Goal: Information Seeking & Learning: Learn about a topic

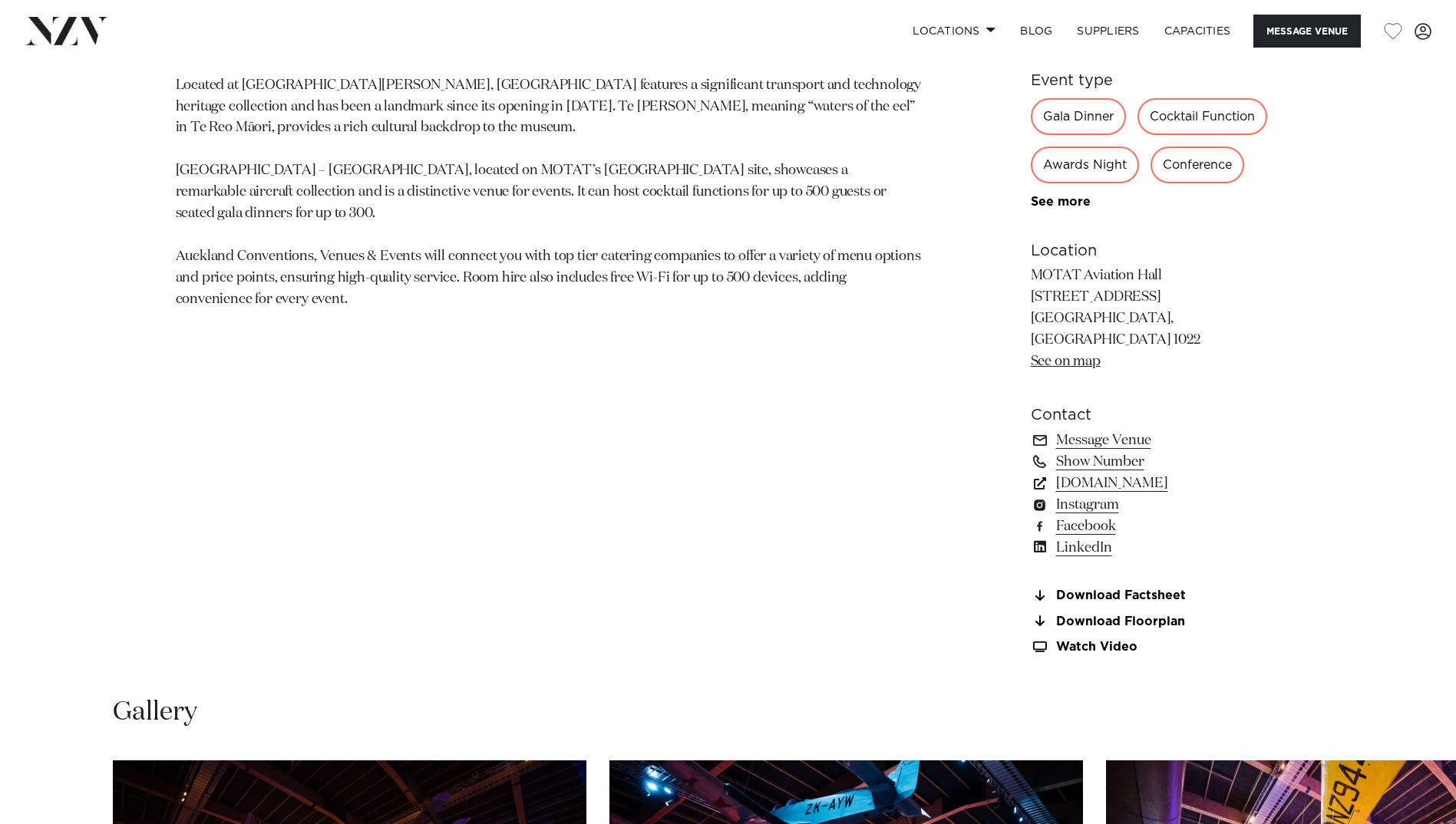
scroll to position [920, 0]
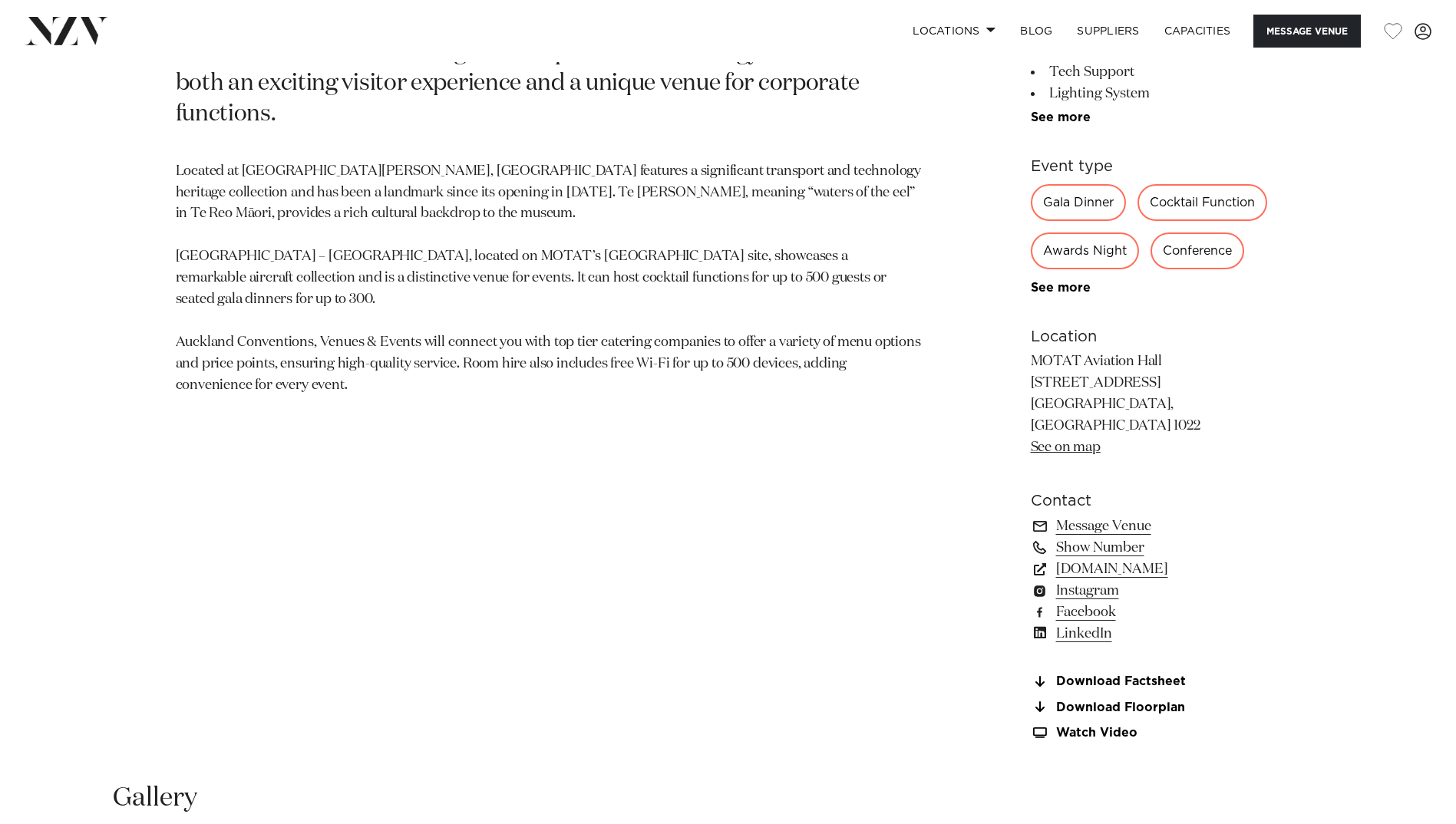
click at [1091, 251] on div "Awards Night" at bounding box center [1084, 251] width 108 height 37
click at [1067, 288] on link "See more" at bounding box center [1090, 287] width 120 height 13
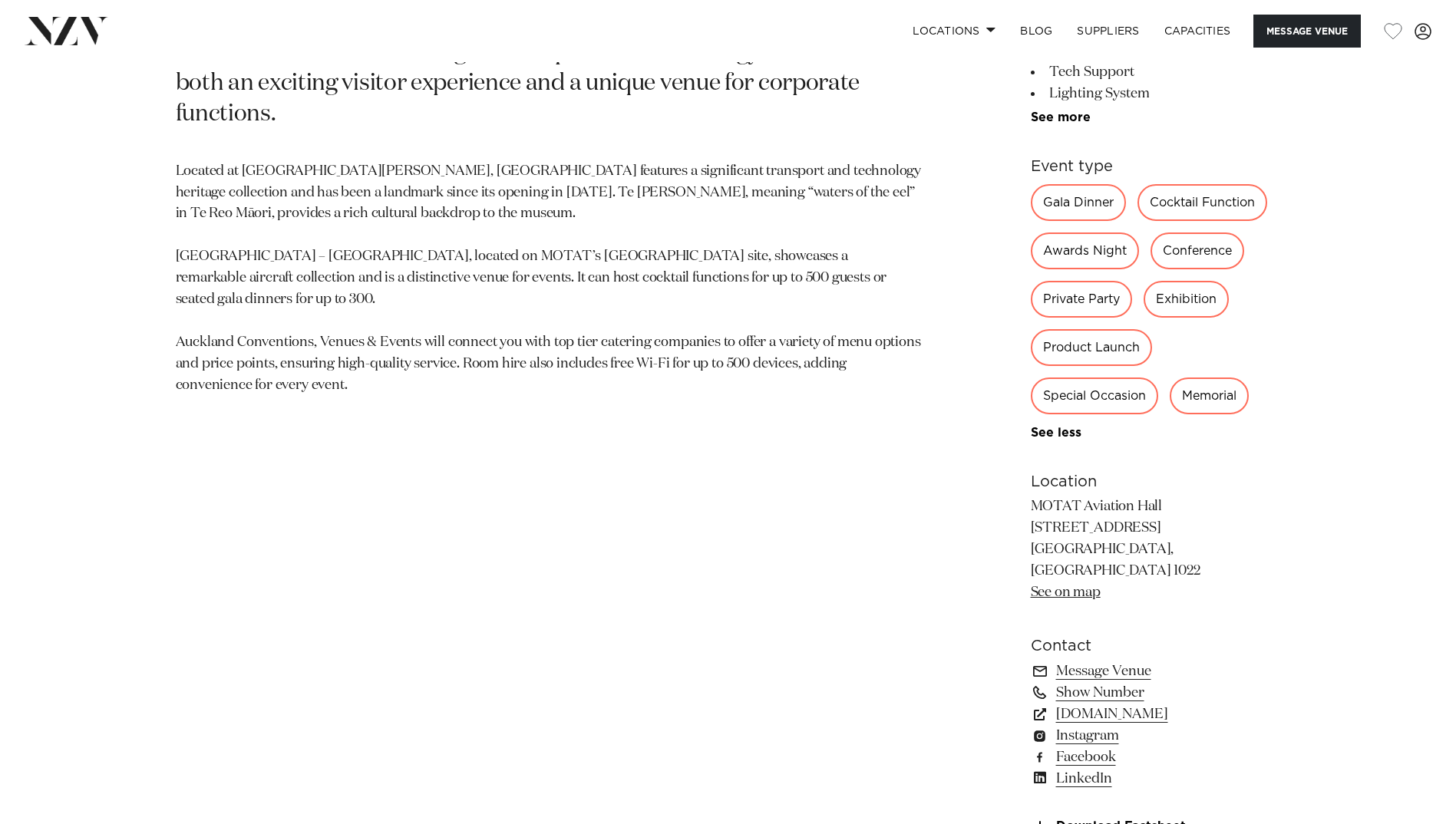
click at [1110, 247] on div "Awards Night" at bounding box center [1084, 251] width 108 height 37
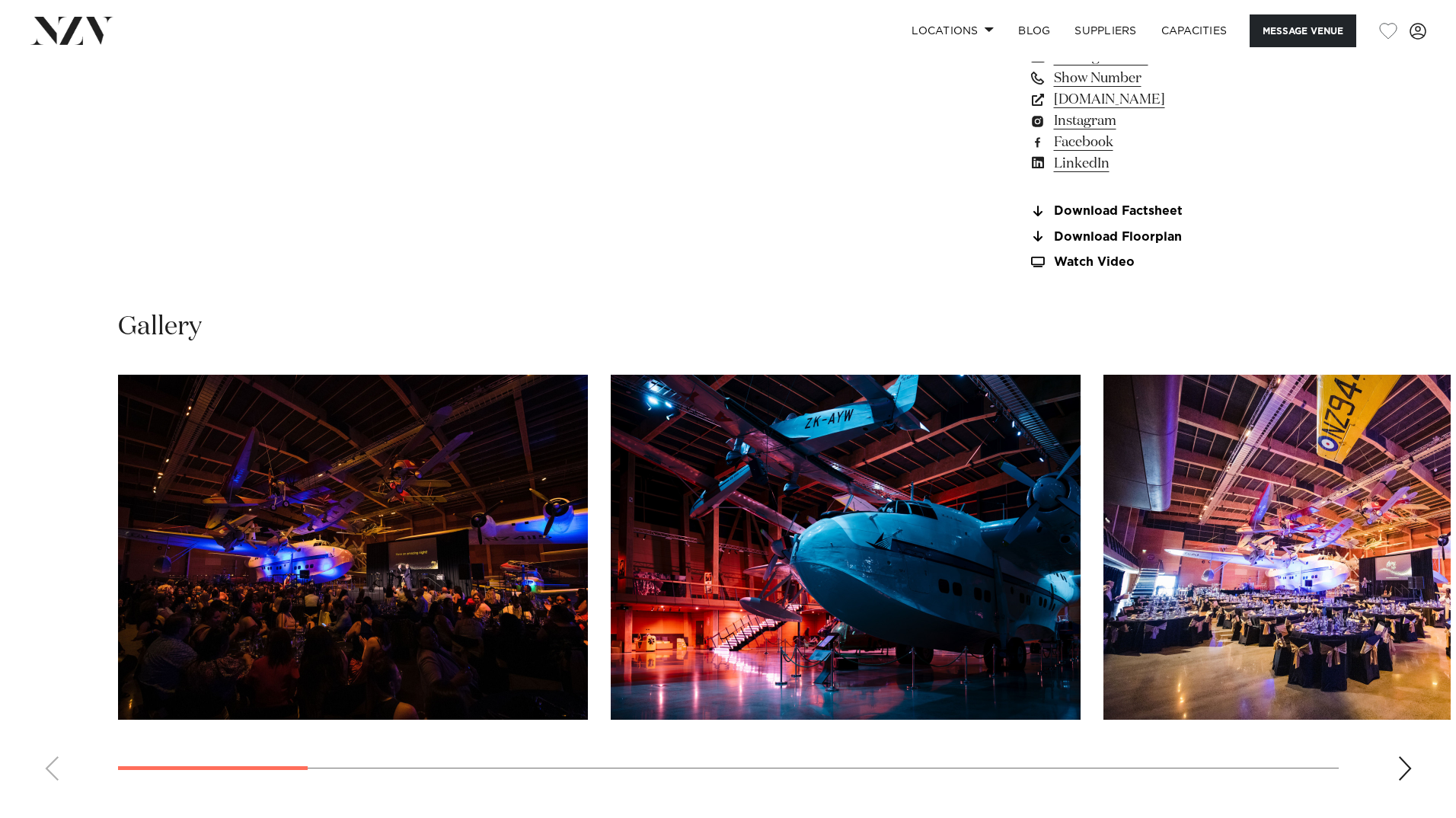
scroll to position [1752, 0]
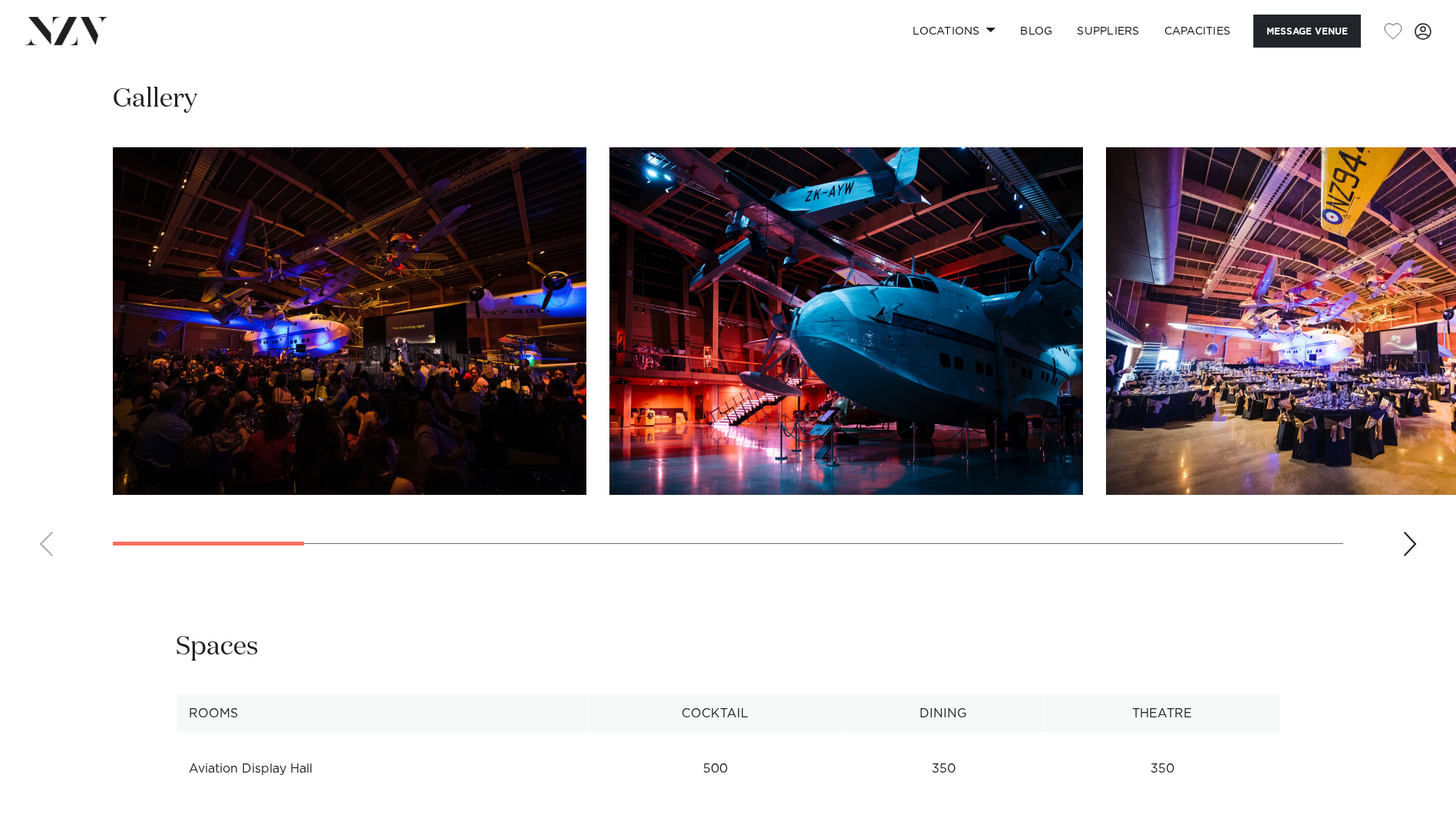
click at [1292, 321] on img "3 / 16" at bounding box center [1342, 320] width 474 height 347
